Goal: Task Accomplishment & Management: Use online tool/utility

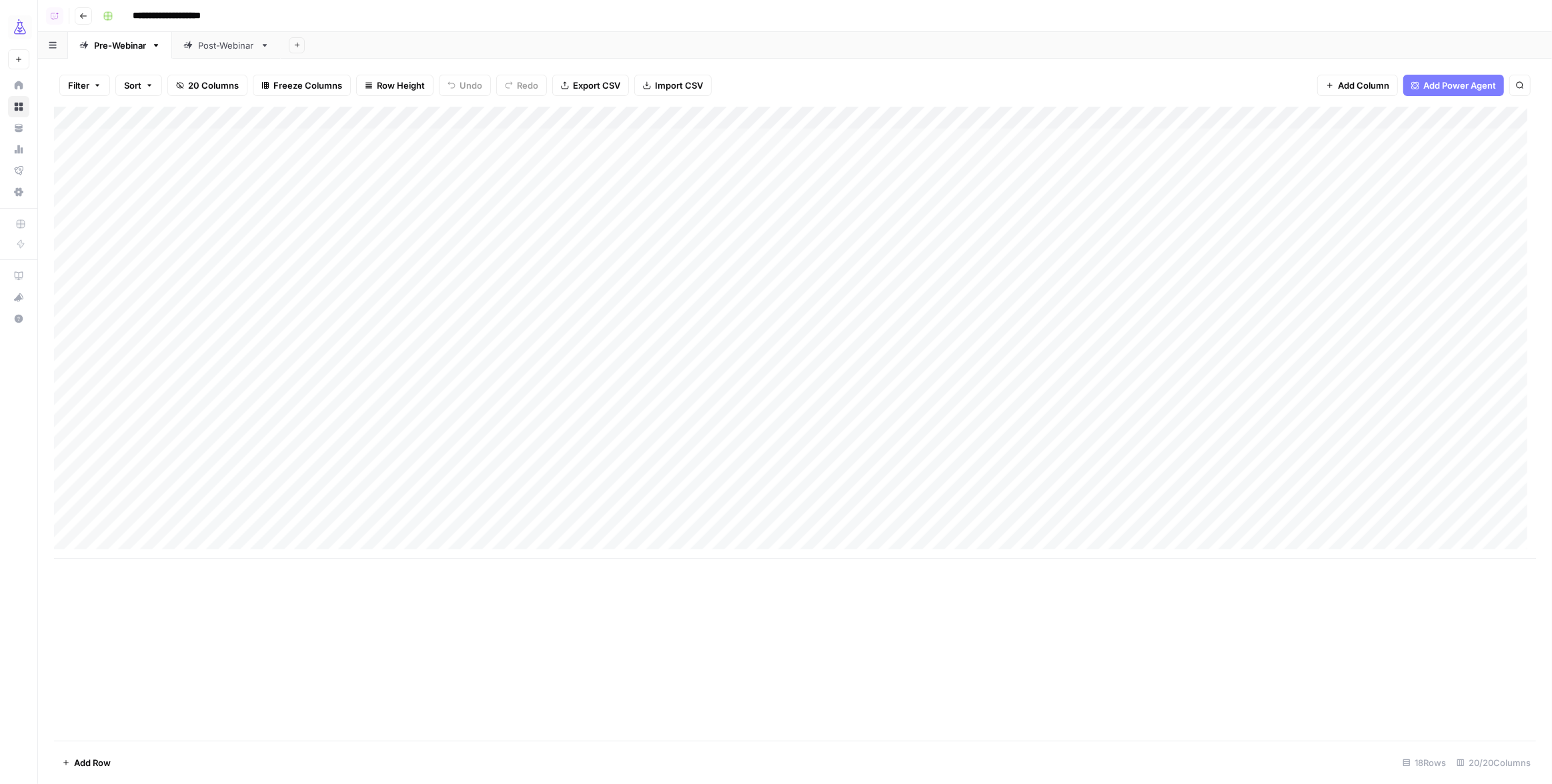
click at [100, 431] on div "Add Column" at bounding box center [795, 333] width 1482 height 452
drag, startPoint x: 115, startPoint y: 435, endPoint x: 1059, endPoint y: 430, distance: 944.0
click at [1059, 430] on div "Add Column" at bounding box center [795, 333] width 1482 height 452
click at [591, 119] on div "Add Column" at bounding box center [795, 333] width 1482 height 452
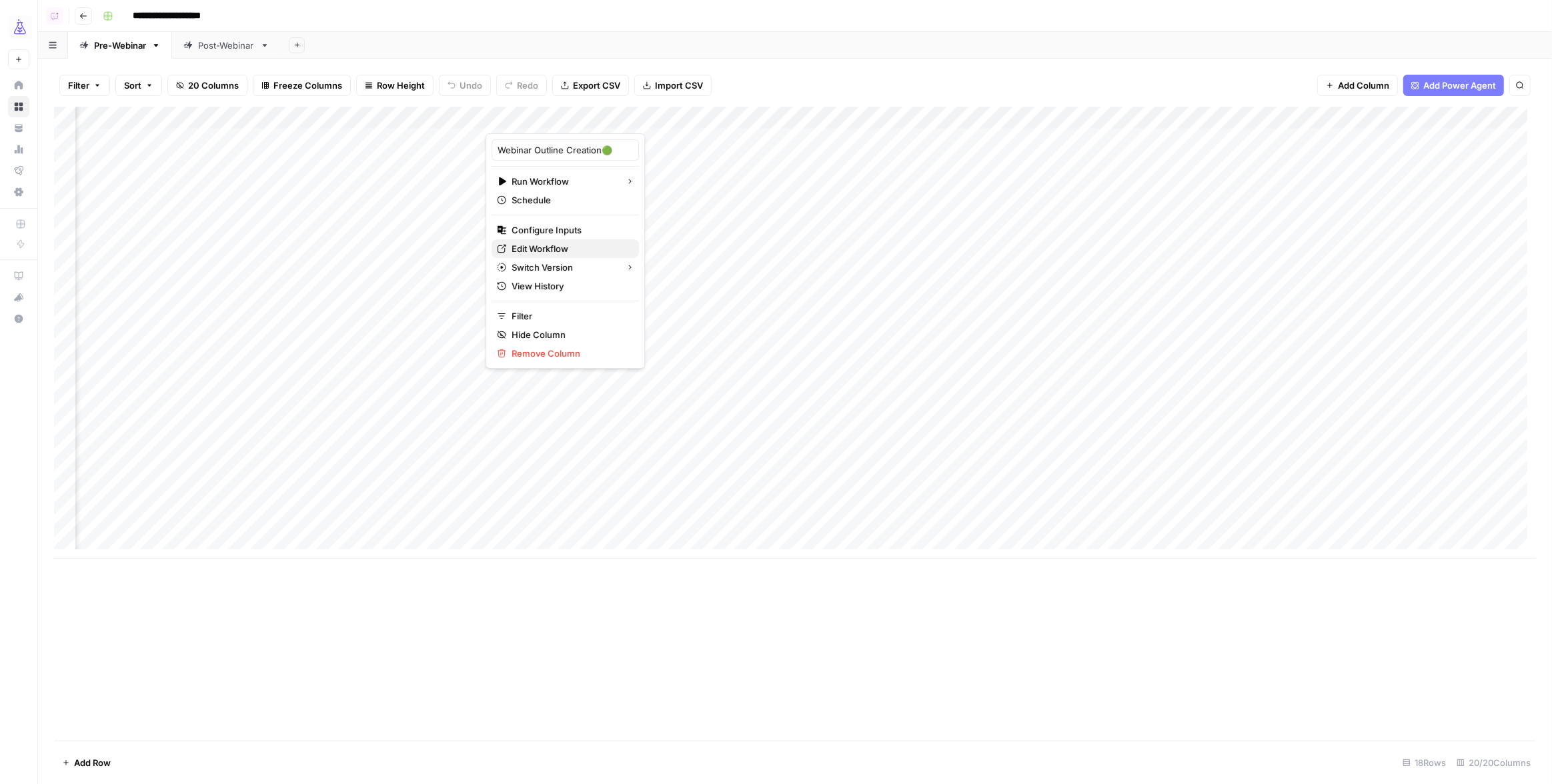
click at [542, 243] on span "Edit Workflow" at bounding box center [570, 249] width 117 height 13
click at [1457, 86] on span "Add Power Agent" at bounding box center [1459, 85] width 72 height 13
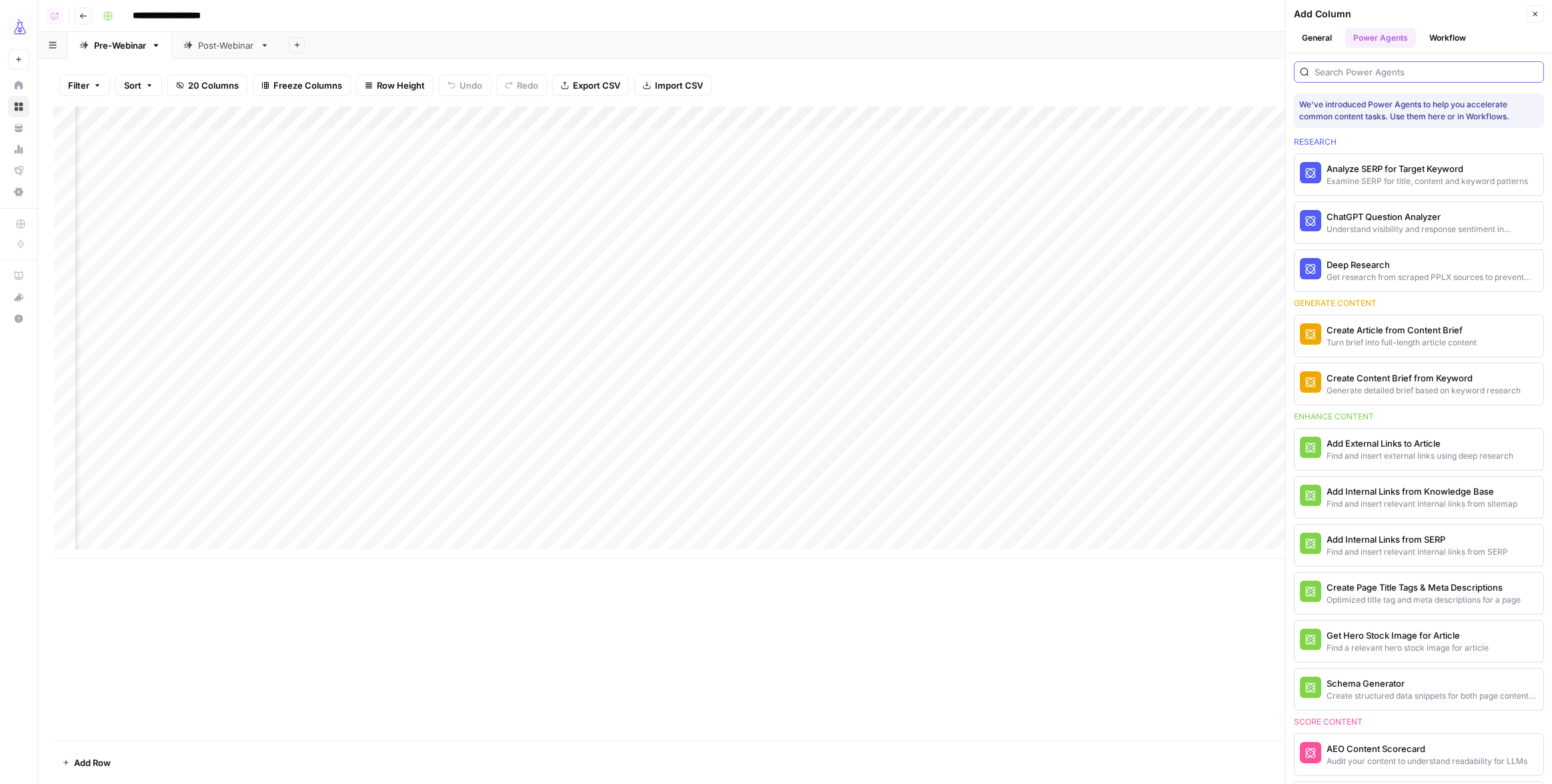
click at [1380, 72] on input "search" at bounding box center [1426, 72] width 223 height 13
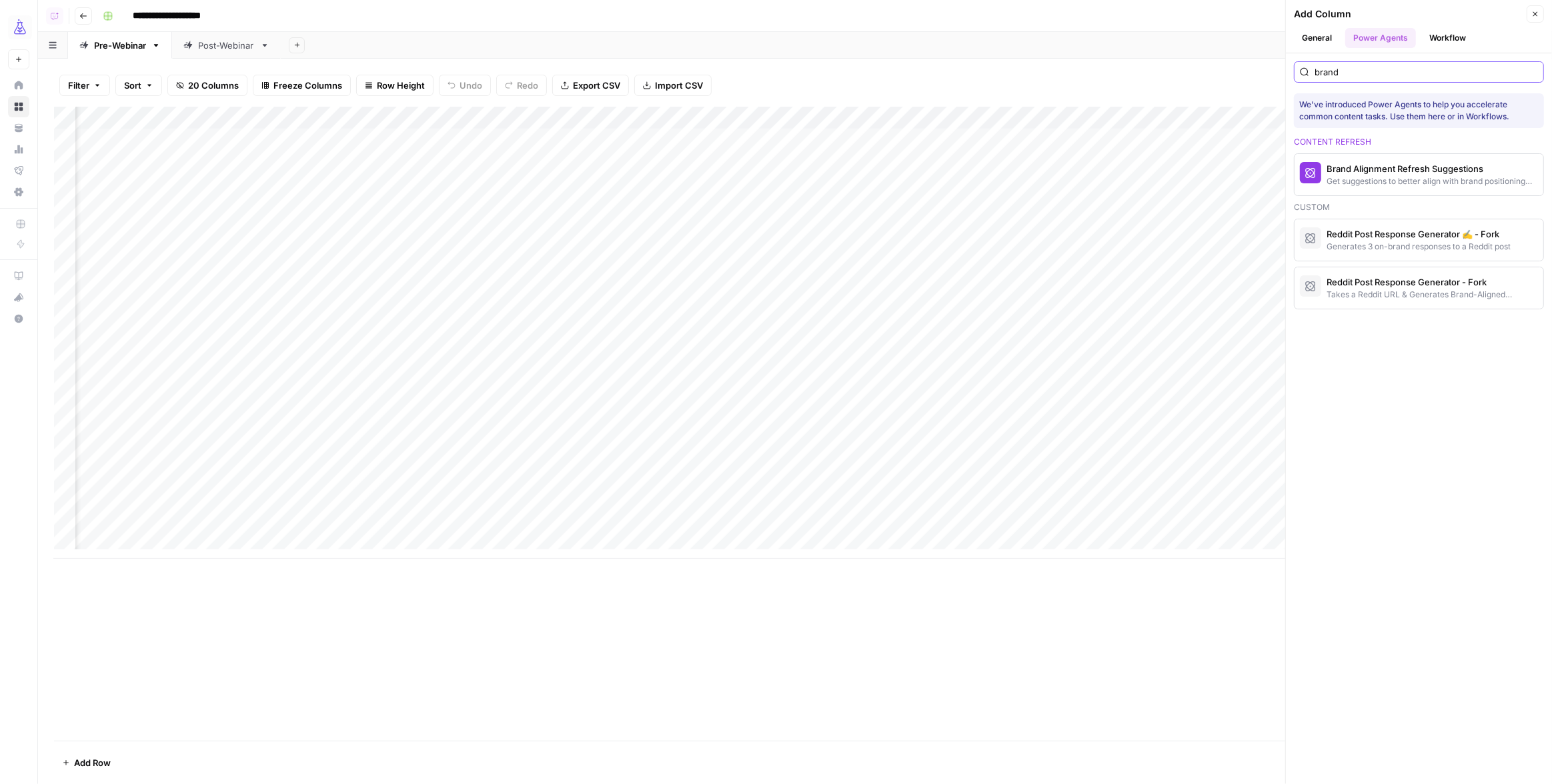
scroll to position [0, 1545]
type input "brand"
click at [960, 337] on div "Add Column" at bounding box center [795, 333] width 1482 height 452
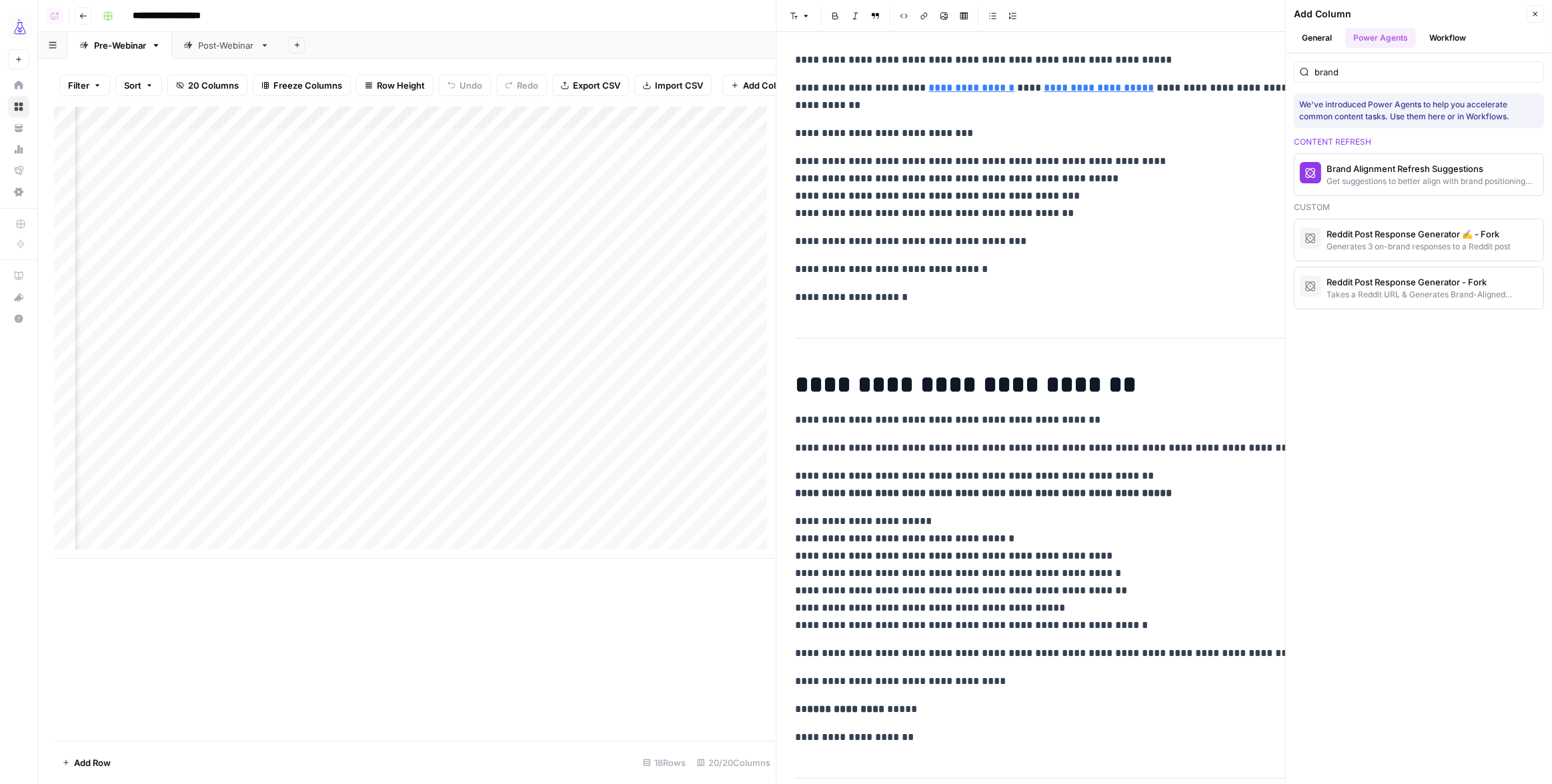
scroll to position [1136, 0]
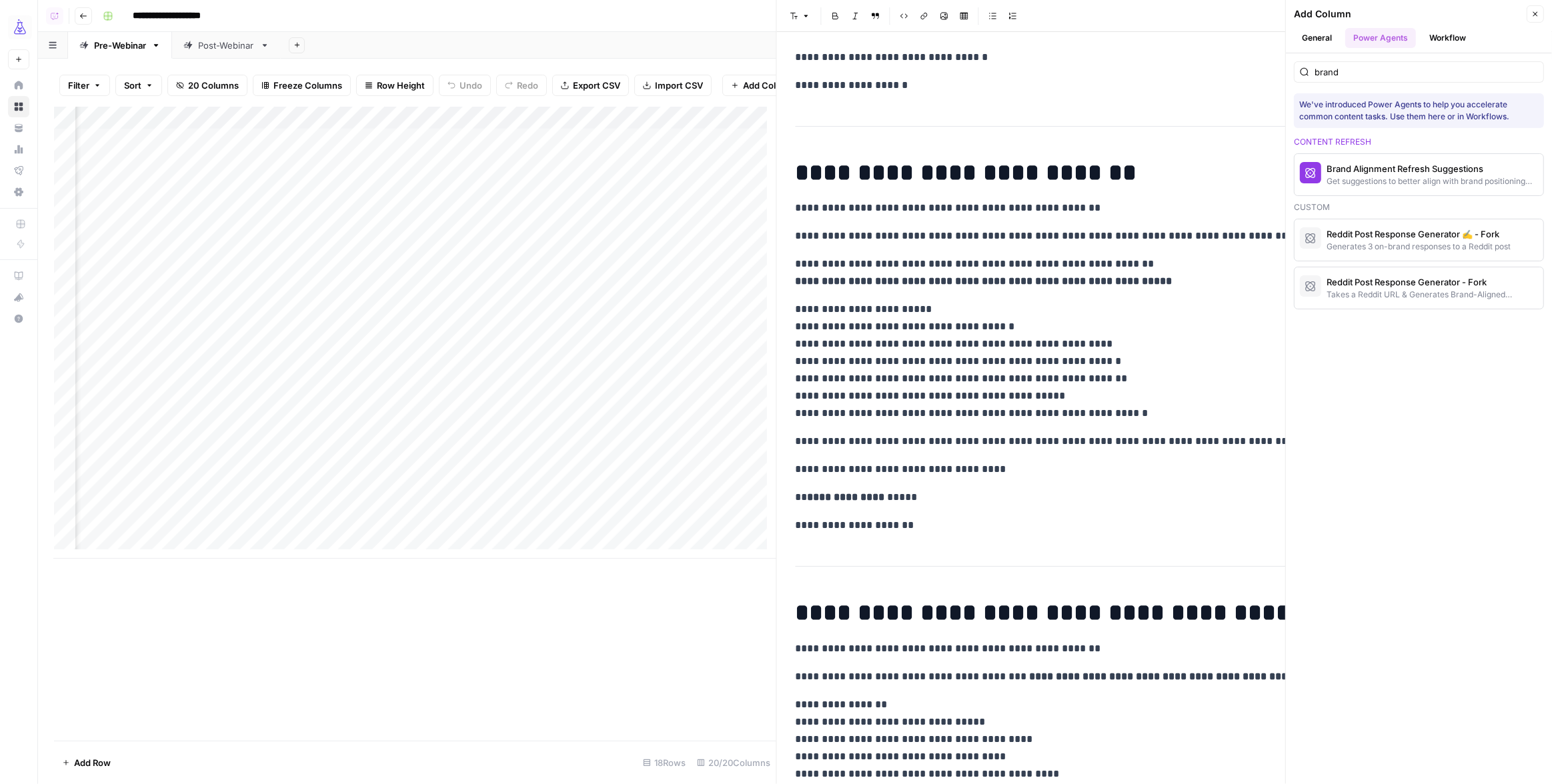
drag, startPoint x: 1019, startPoint y: 348, endPoint x: 927, endPoint y: 331, distance: 93.6
click at [927, 331] on body "**********" at bounding box center [776, 392] width 1552 height 784
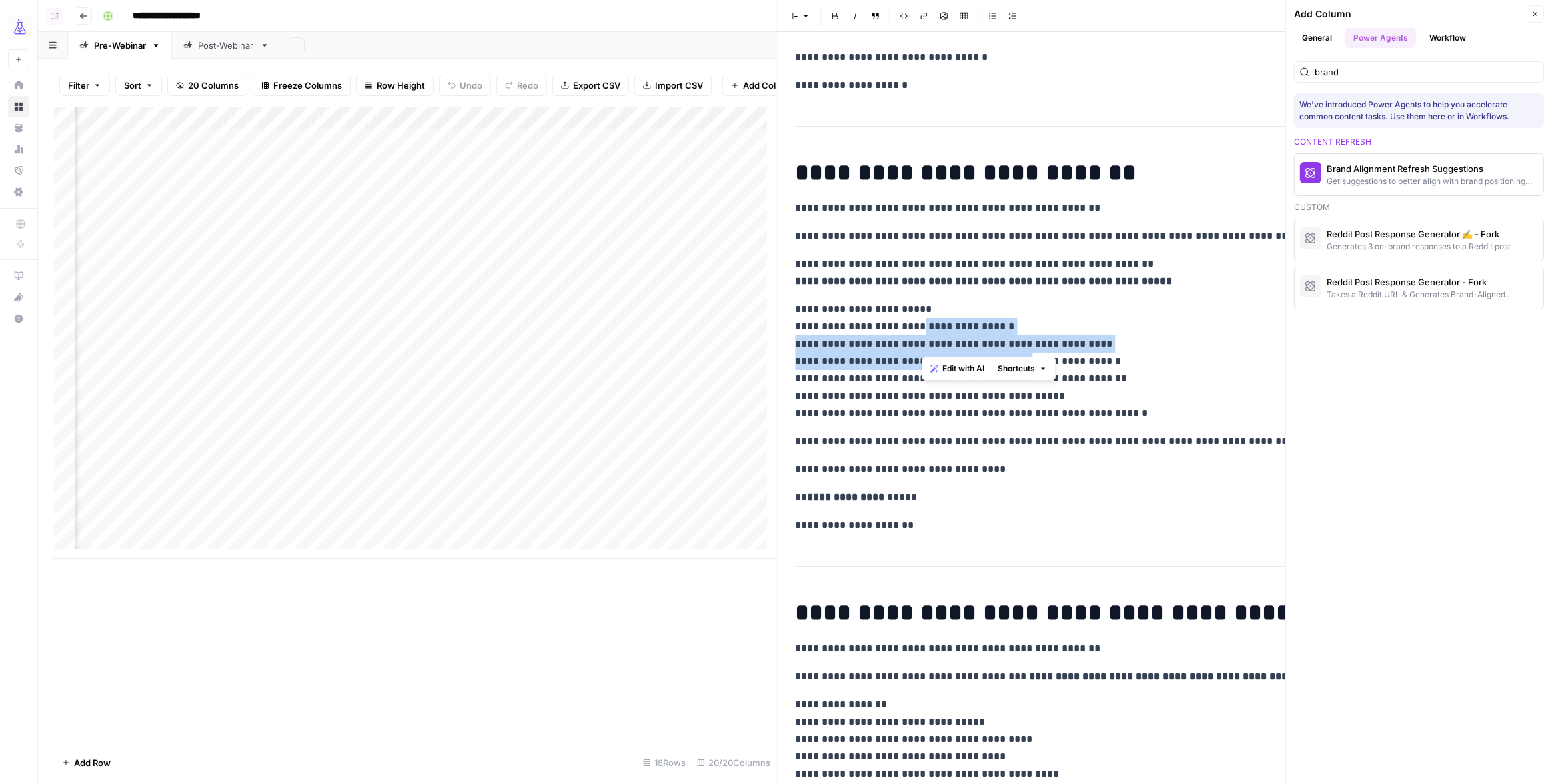
drag, startPoint x: 925, startPoint y: 328, endPoint x: 1003, endPoint y: 361, distance: 84.7
click at [1003, 361] on p "**********" at bounding box center [1160, 361] width 729 height 122
click at [1001, 348] on p "**********" at bounding box center [1160, 361] width 729 height 122
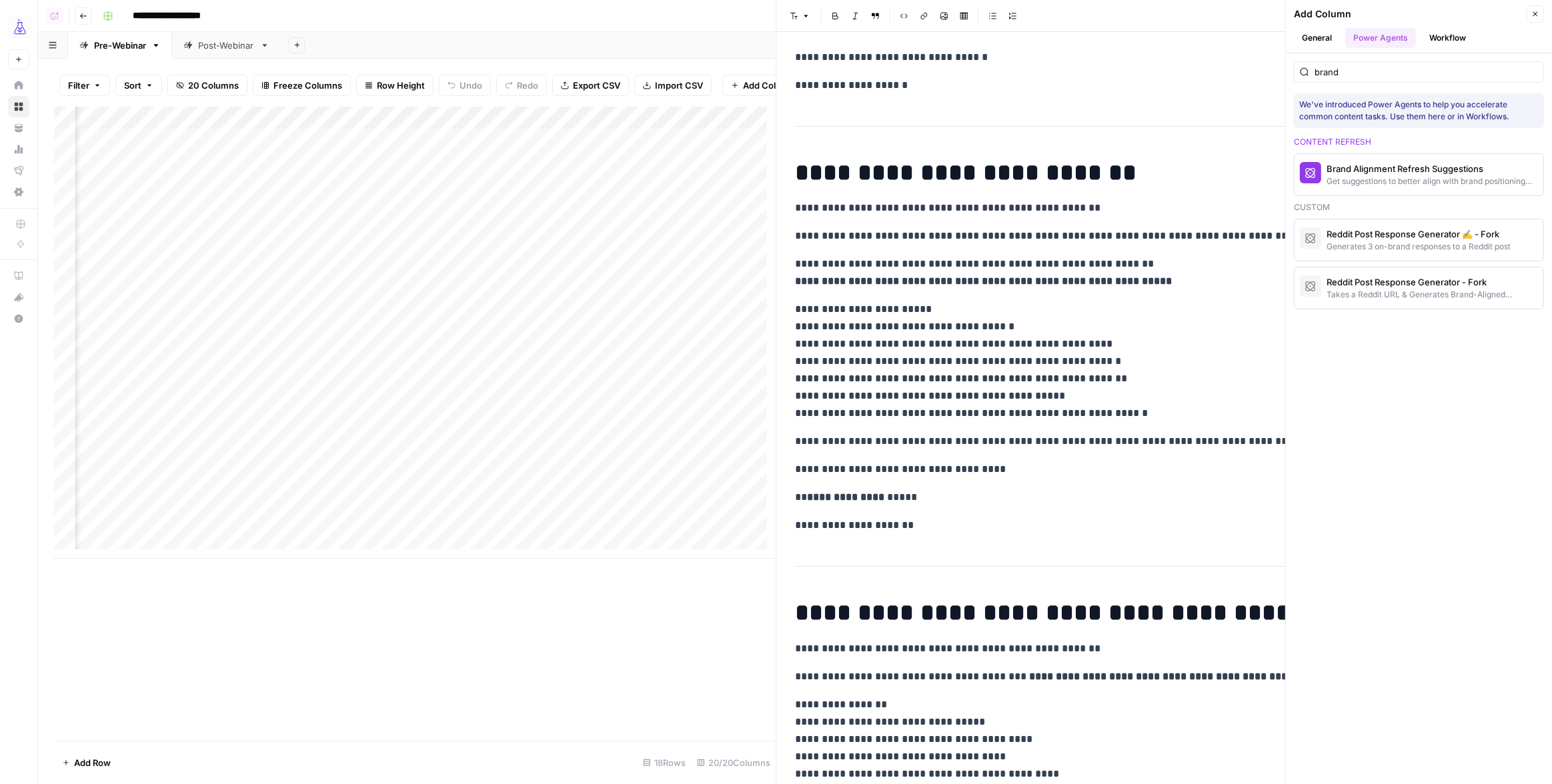
click at [1534, 12] on icon "button" at bounding box center [1535, 14] width 5 height 5
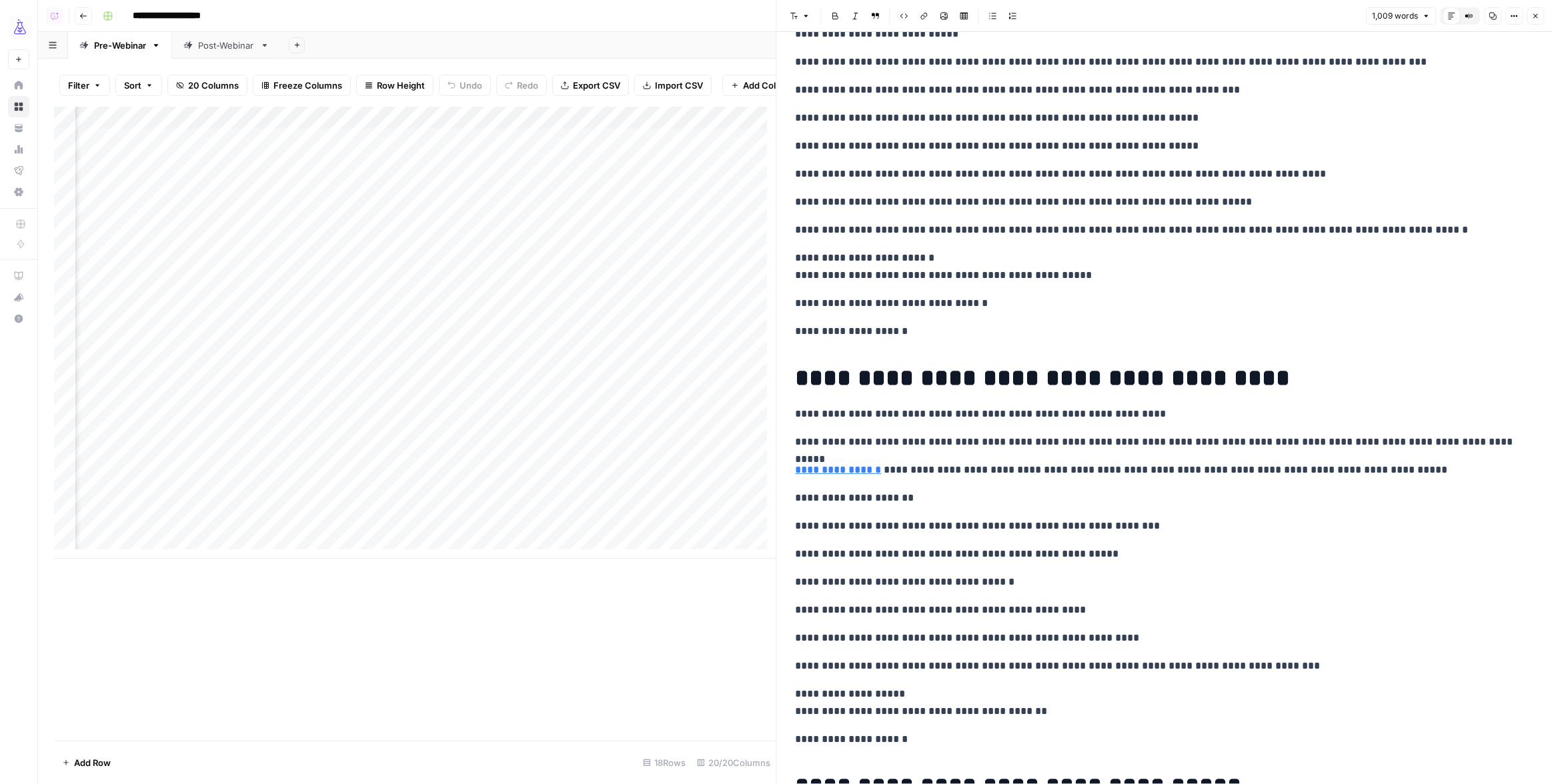
scroll to position [0, 0]
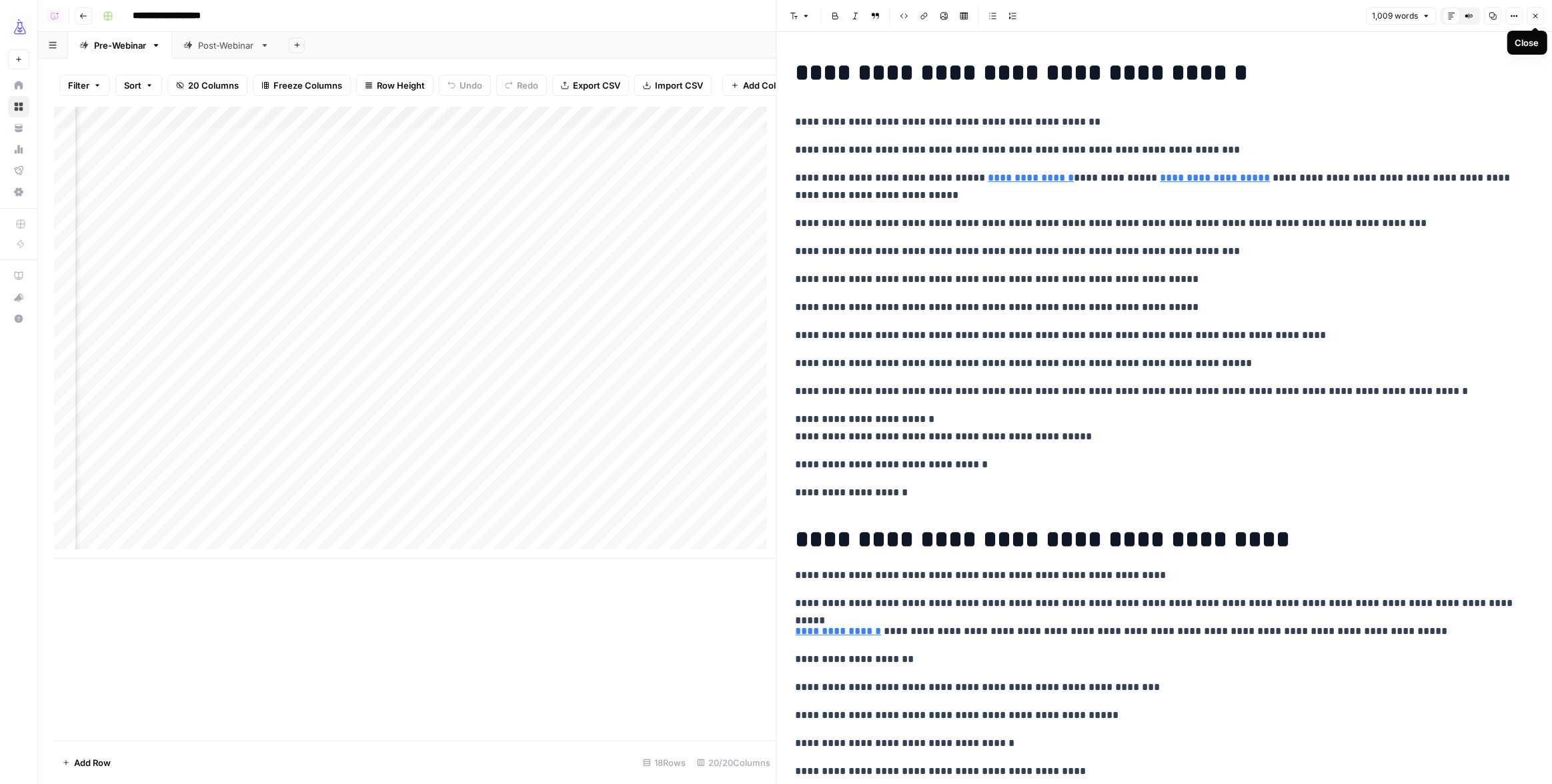
click at [1539, 17] on button "Close" at bounding box center [1535, 15] width 18 height 18
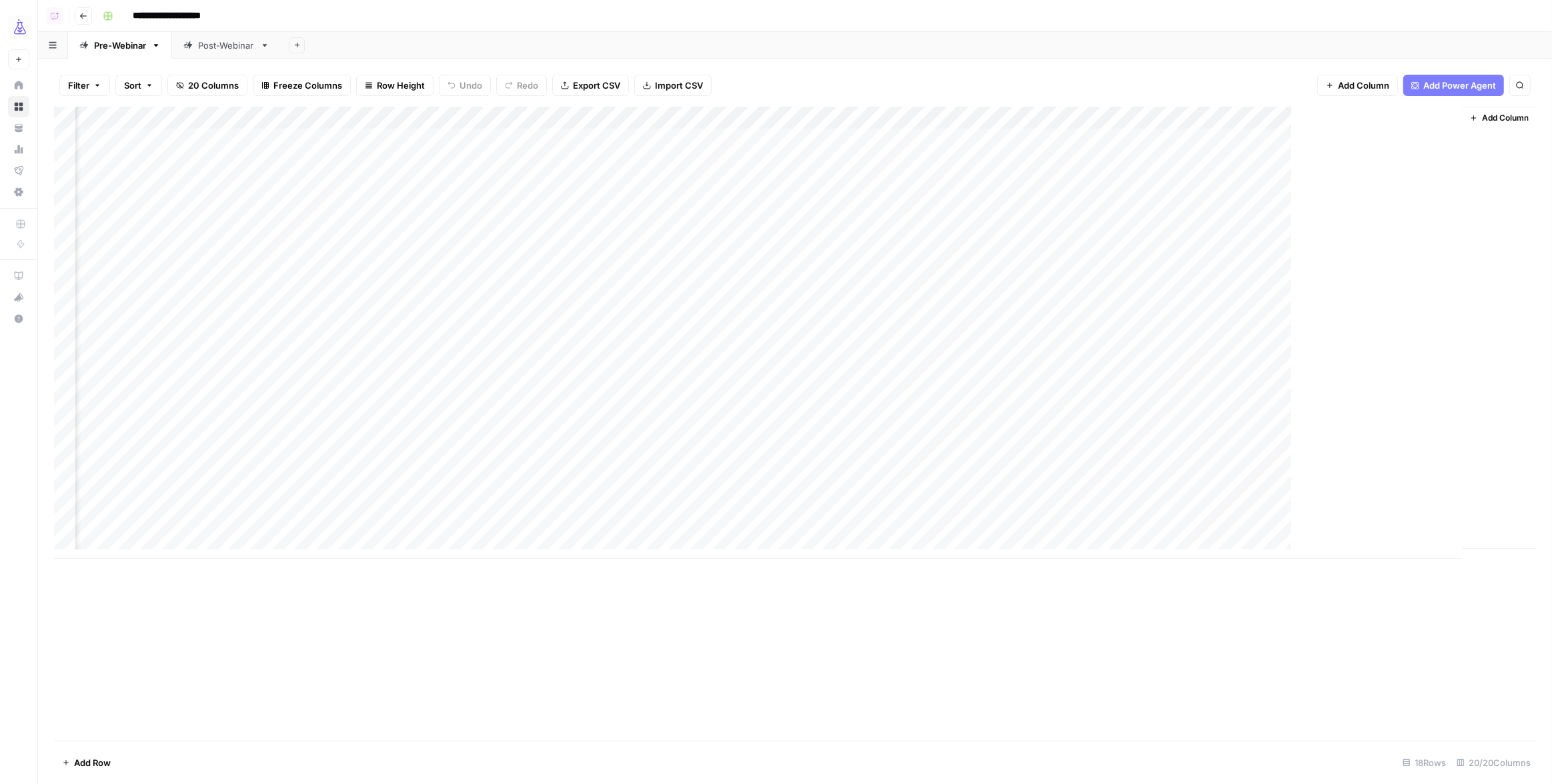
scroll to position [0, 1336]
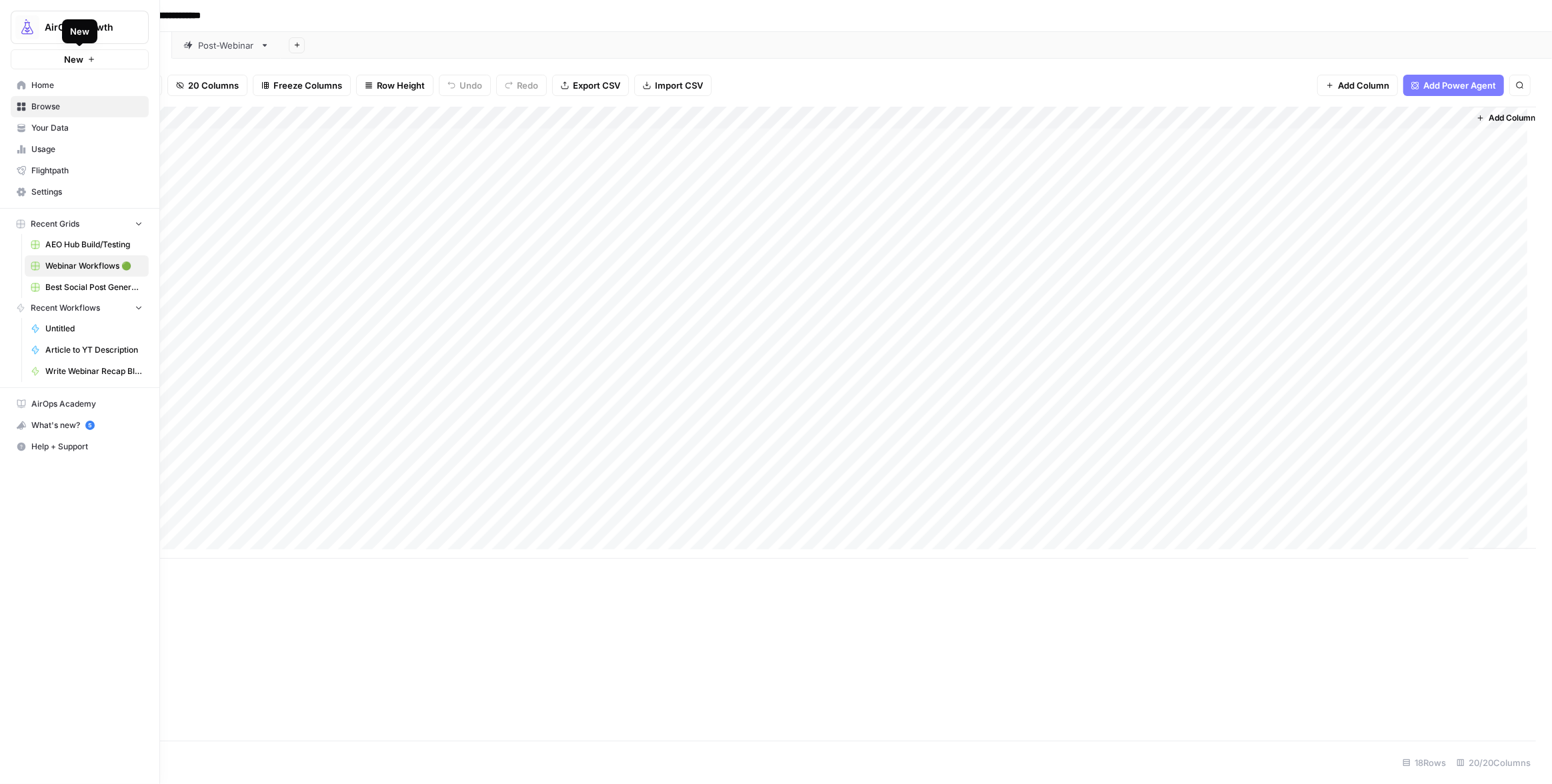
click at [32, 59] on button "New" at bounding box center [79, 59] width 138 height 20
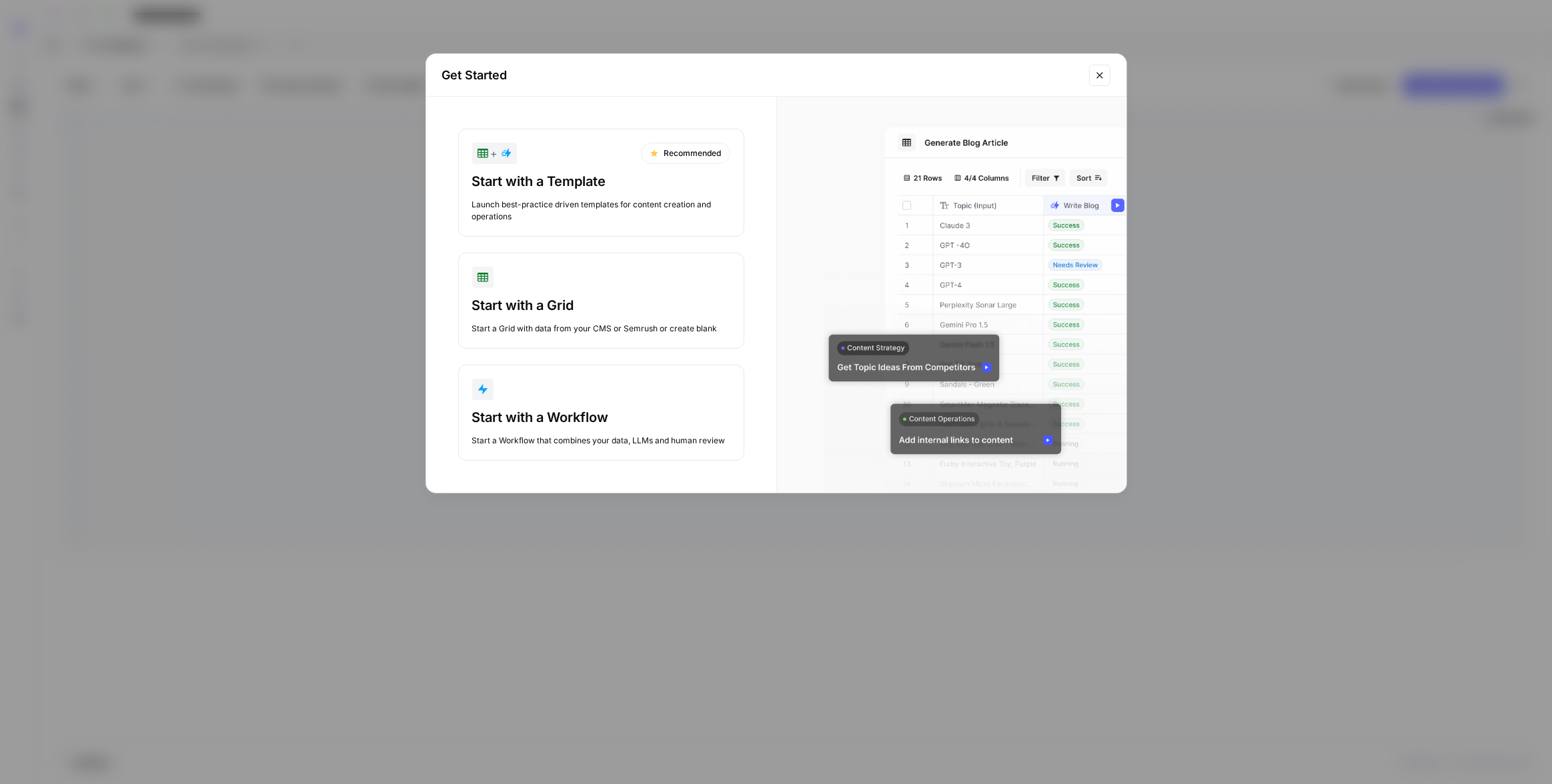
click at [589, 200] on div "Launch best-practice driven templates for content creation and operations" at bounding box center [601, 211] width 258 height 24
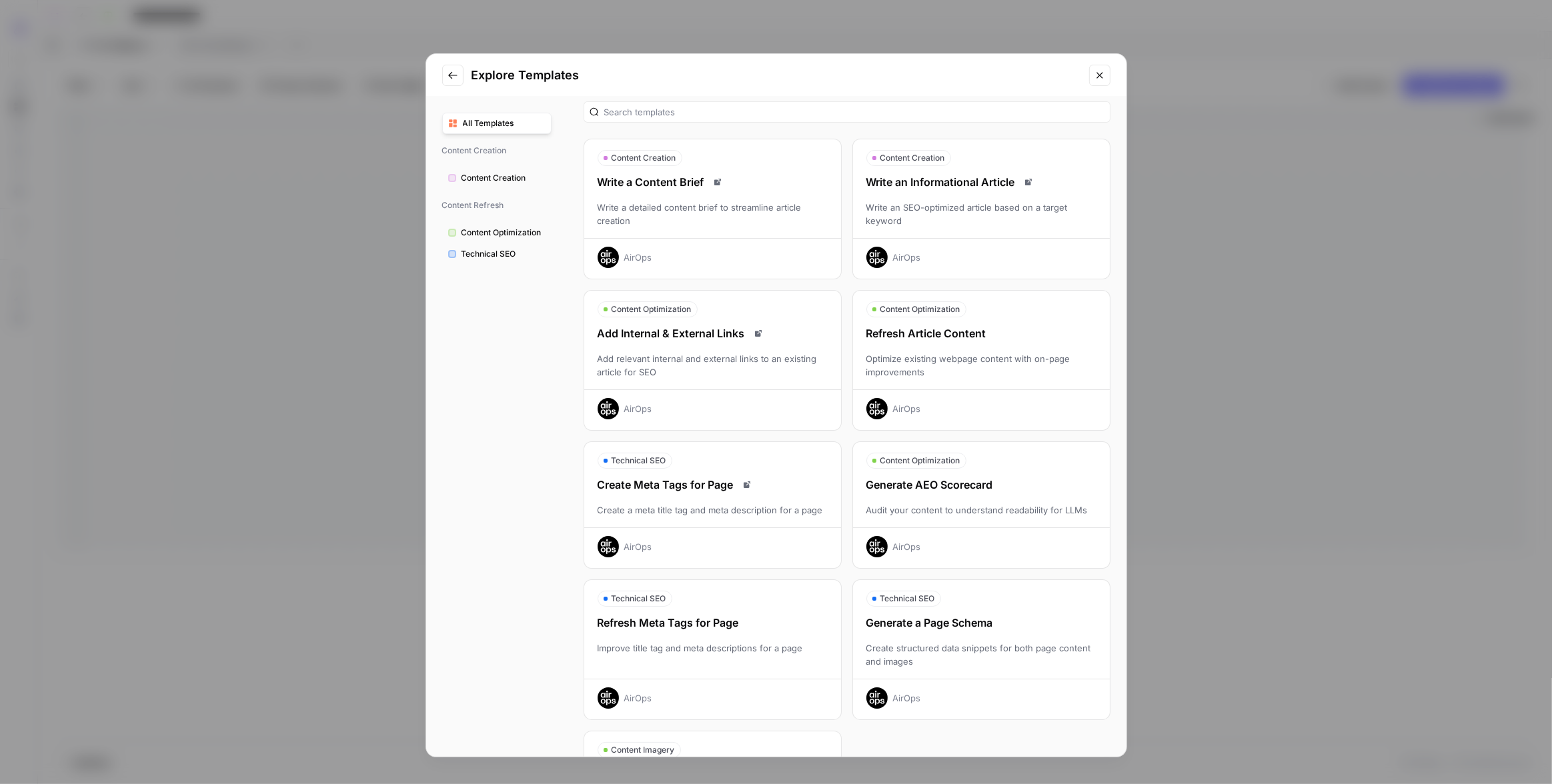
scroll to position [12, 0]
click at [993, 354] on div "Optimize existing webpage content with on-page improvements" at bounding box center [981, 365] width 256 height 27
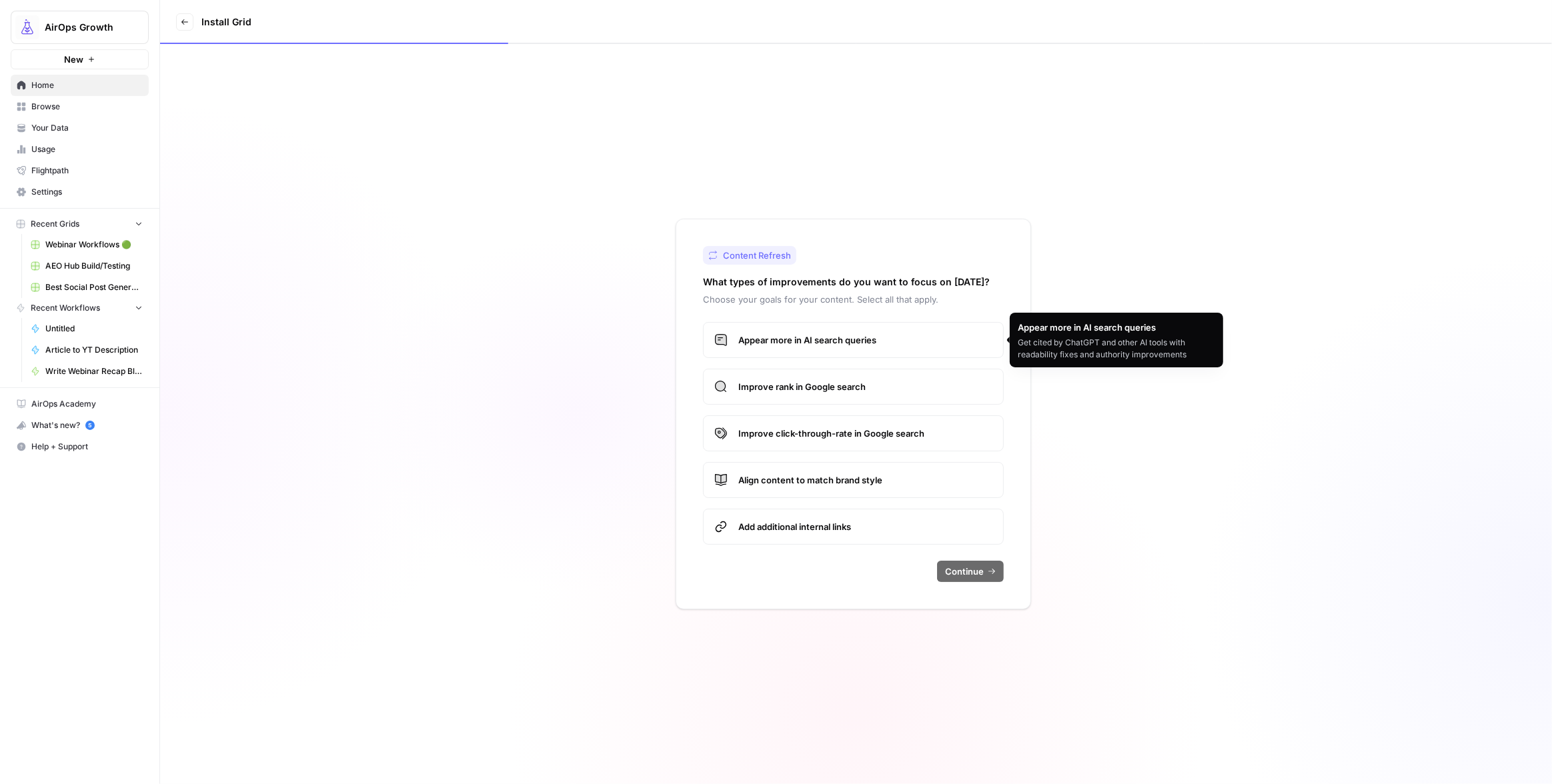
click at [796, 348] on label "Appear more in AI search queries" at bounding box center [854, 339] width 301 height 36
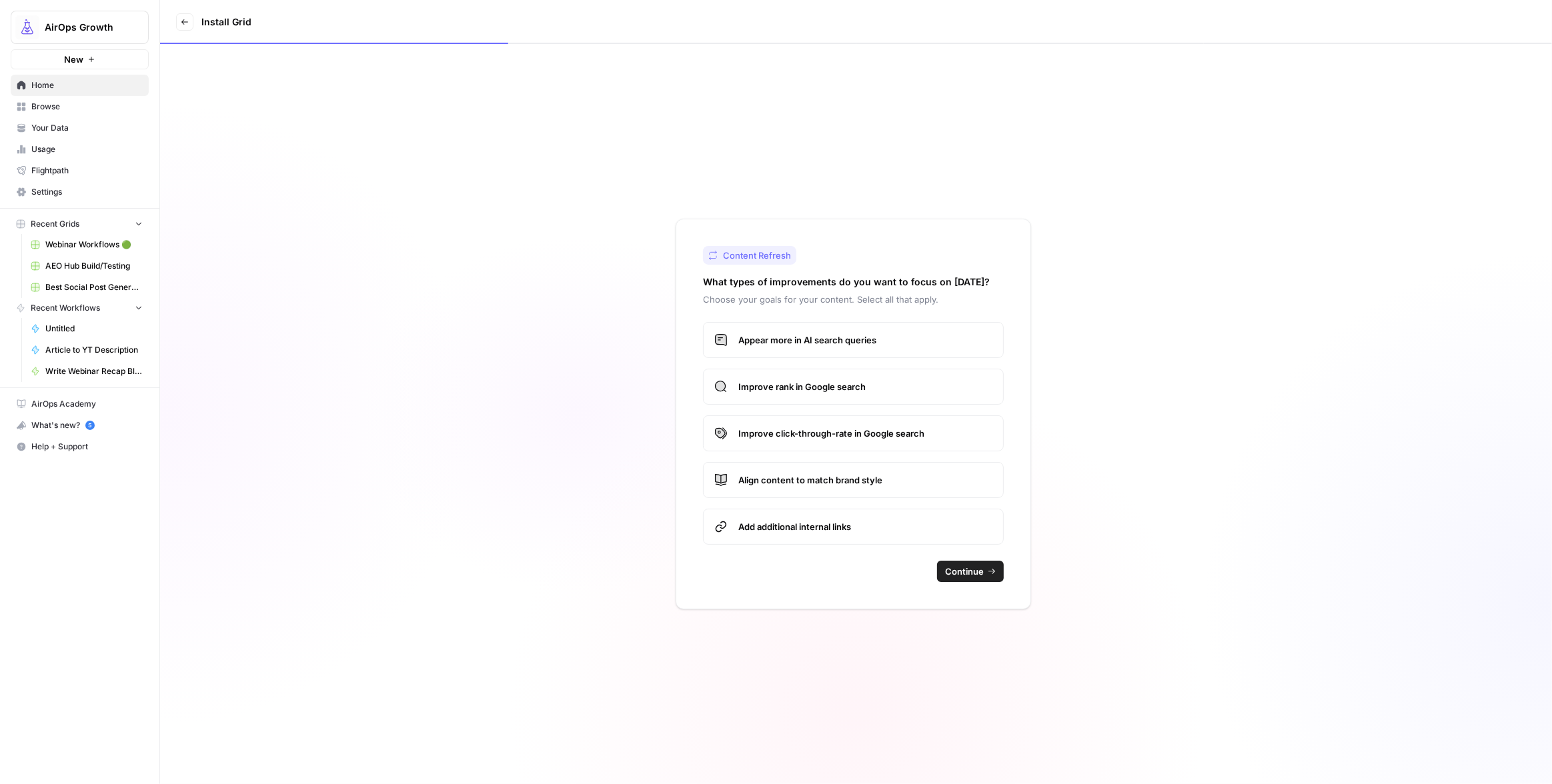
click at [966, 567] on span "Continue" at bounding box center [964, 571] width 39 height 13
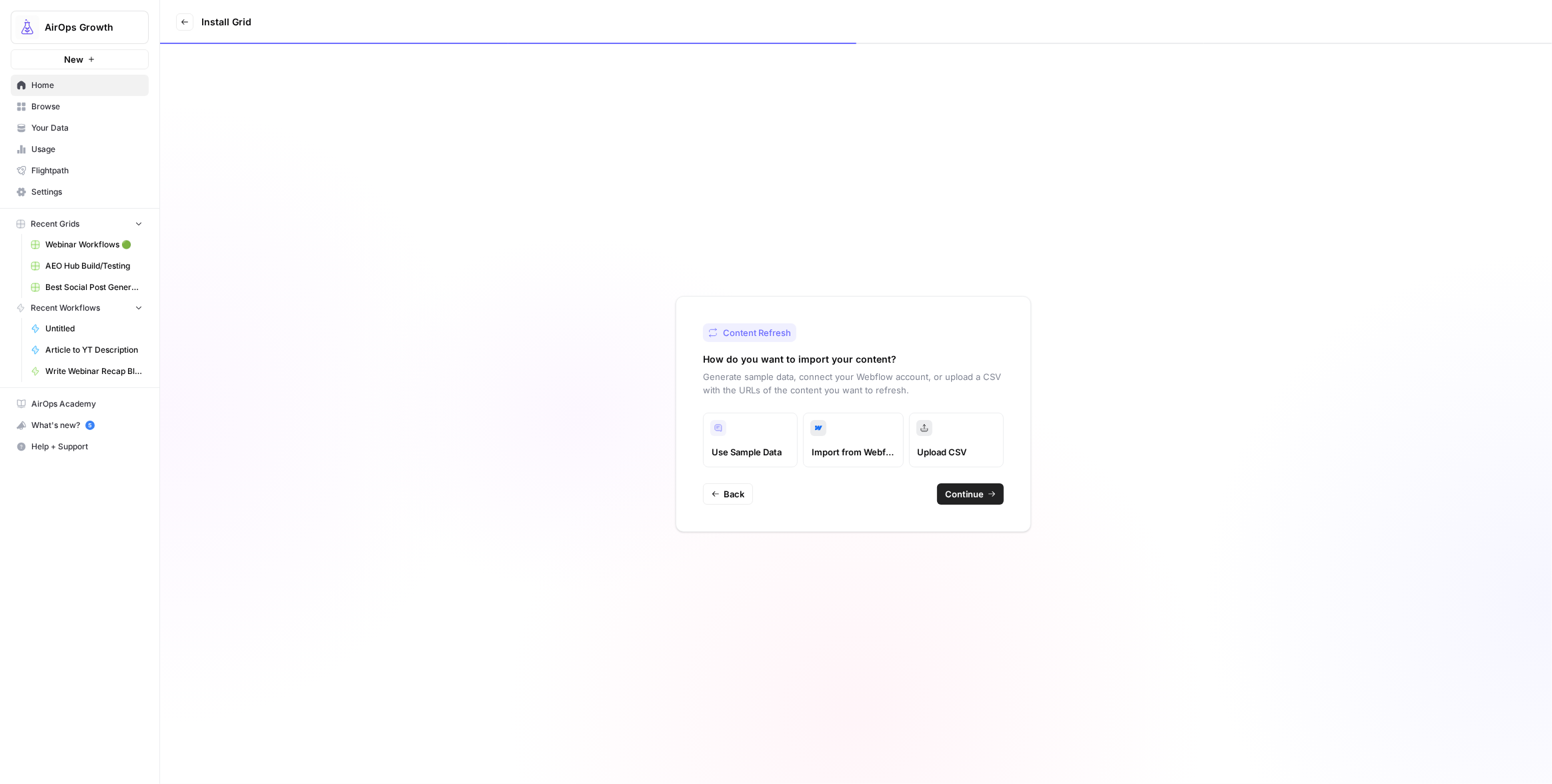
click at [958, 499] on span "Continue" at bounding box center [964, 494] width 39 height 13
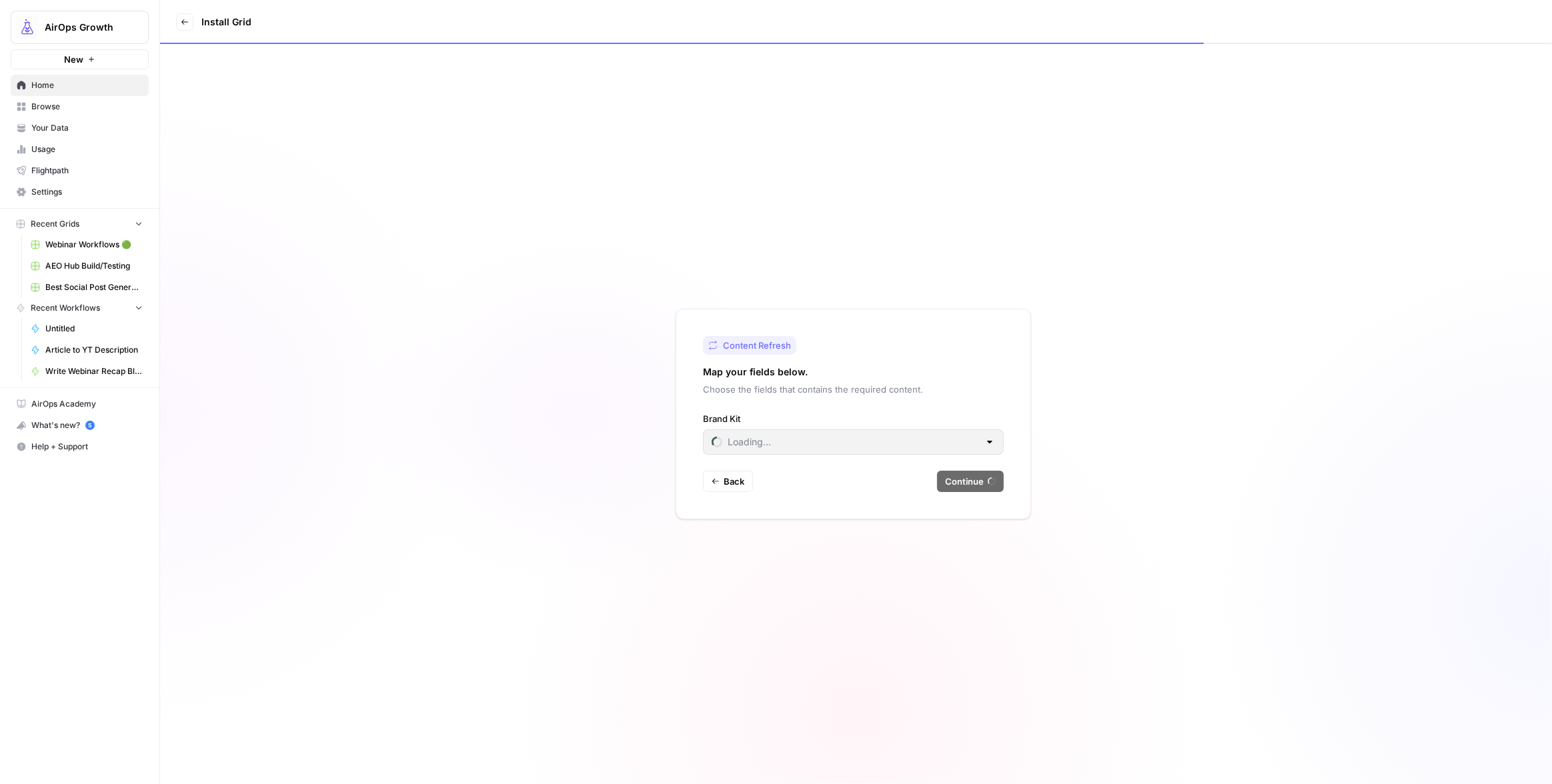
type input "AirOps"
click at [979, 478] on span "Continue" at bounding box center [964, 481] width 39 height 13
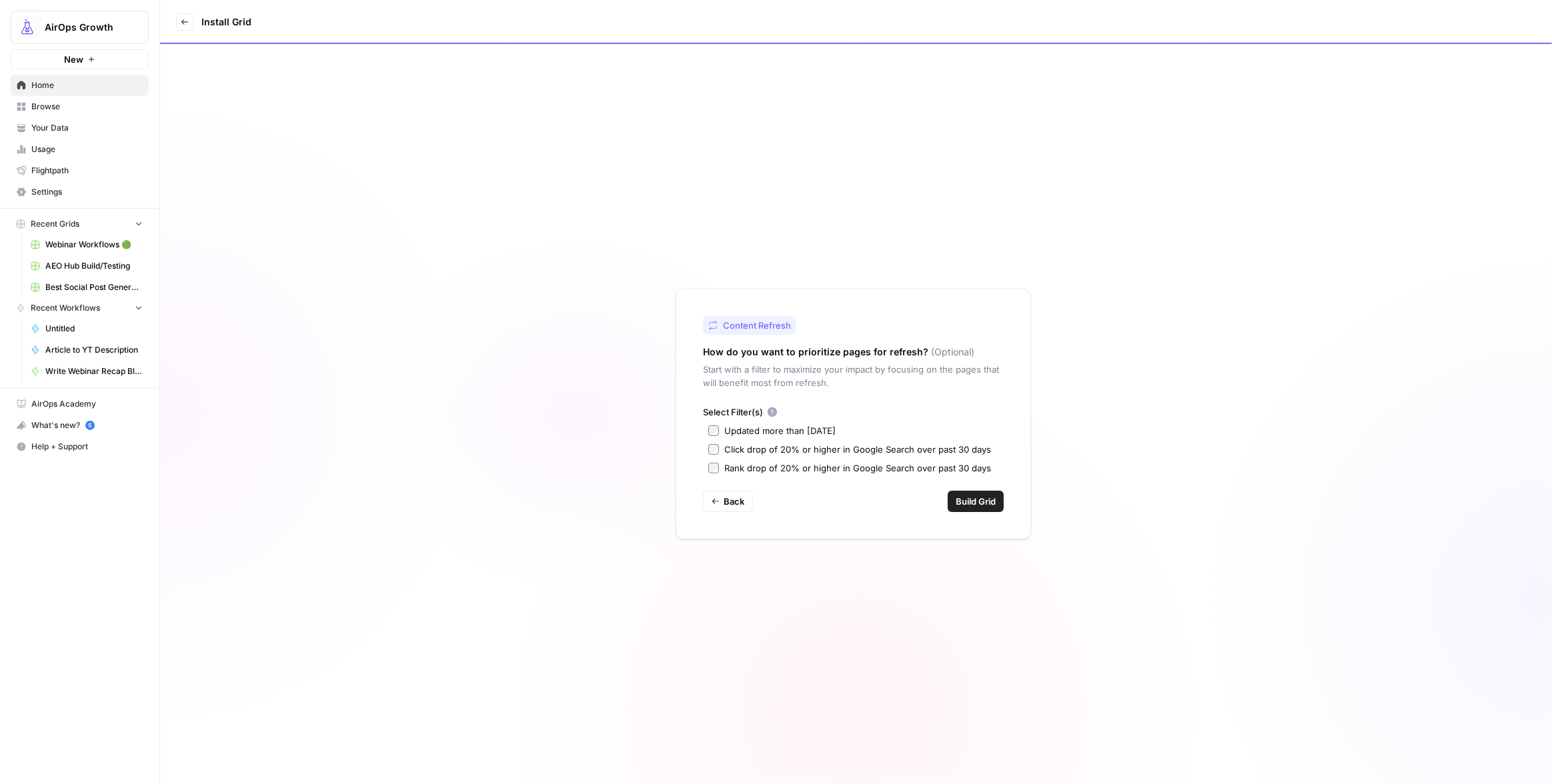
click at [782, 429] on div "Updated more than 90 days ago" at bounding box center [780, 431] width 112 height 13
click at [965, 506] on span "Build Grid" at bounding box center [975, 501] width 40 height 13
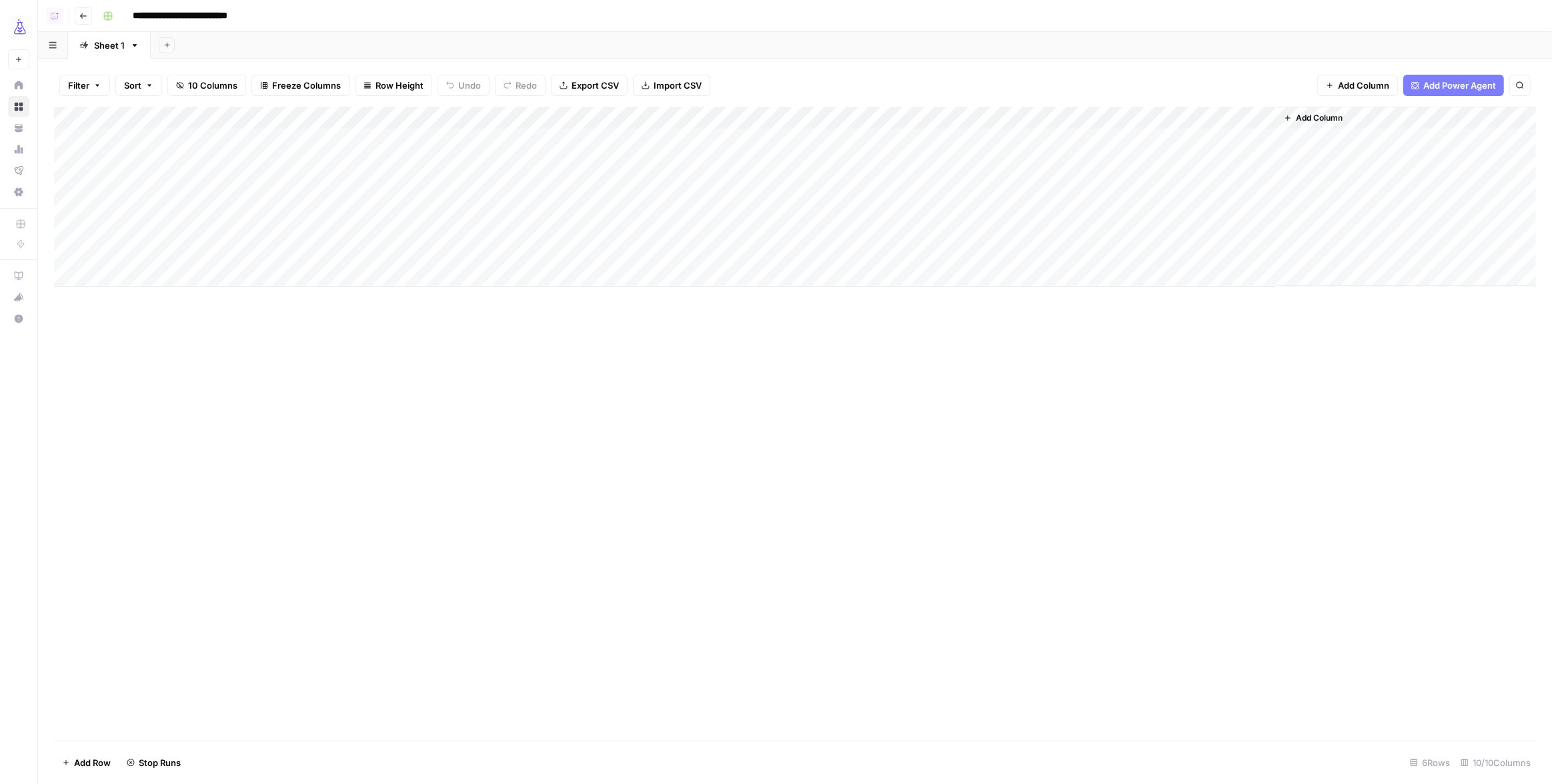
click at [861, 121] on div "Add Column" at bounding box center [795, 197] width 1482 height 180
click at [1049, 75] on div "Filter Sort 10 Columns Freeze Columns Row Height Undo Redo Export CSV Import CS…" at bounding box center [795, 85] width 1482 height 43
drag, startPoint x: 195, startPoint y: 115, endPoint x: 278, endPoint y: 110, distance: 83.2
click at [278, 110] on div "Add Column" at bounding box center [795, 197] width 1482 height 180
click at [930, 122] on div "Add Column" at bounding box center [795, 197] width 1482 height 180
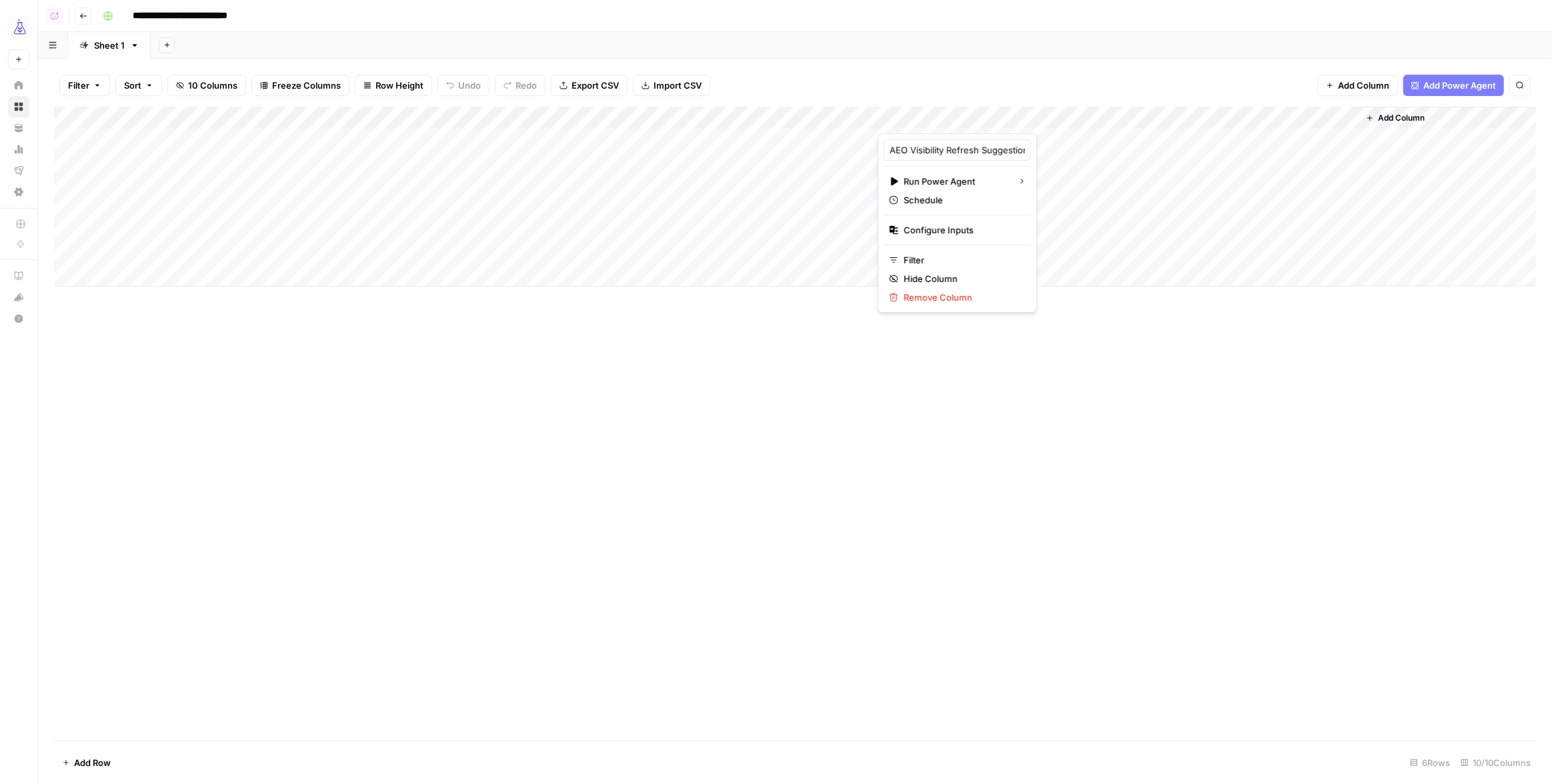
click at [958, 81] on div "Filter Sort 10 Columns Freeze Columns Row Height Undo Redo Export CSV Import CS…" at bounding box center [795, 85] width 1482 height 43
